Goal: Find specific page/section: Find specific page/section

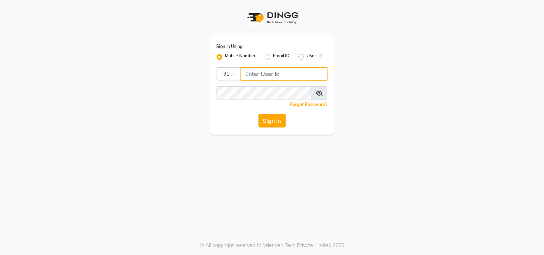
type input "9209992788"
click at [268, 121] on button "Sign In" at bounding box center [271, 121] width 27 height 14
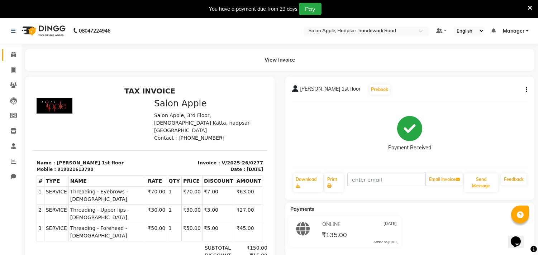
click at [9, 53] on span at bounding box center [13, 55] width 13 height 8
